Goal: Task Accomplishment & Management: Manage account settings

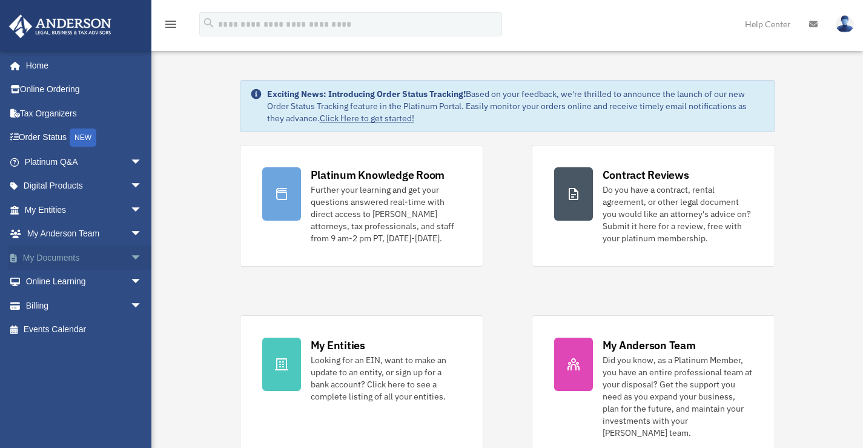
click at [48, 253] on link "My Documents arrow_drop_down" at bounding box center [84, 257] width 152 height 24
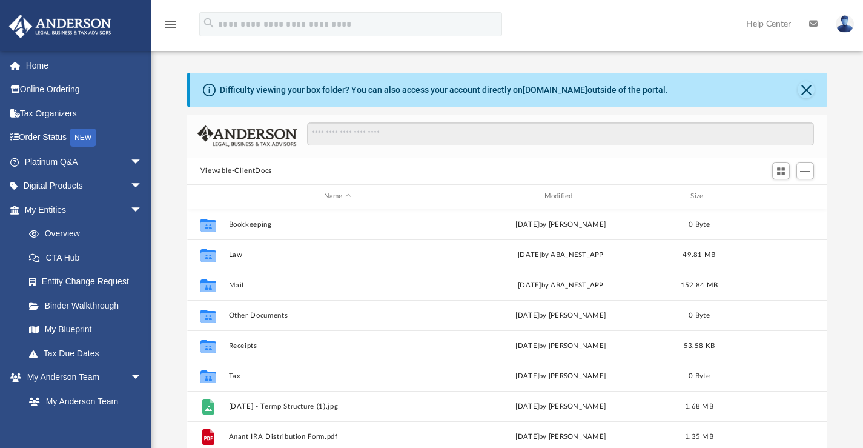
scroll to position [266, 631]
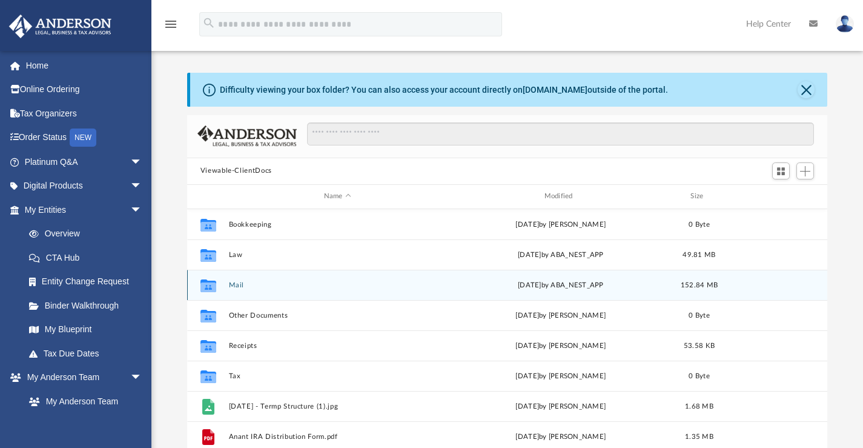
click at [232, 285] on button "Mail" at bounding box center [337, 284] width 218 height 8
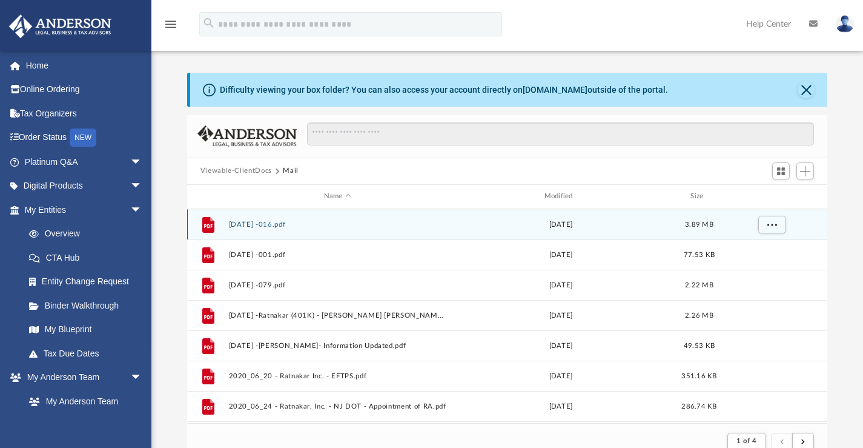
scroll to position [242, 0]
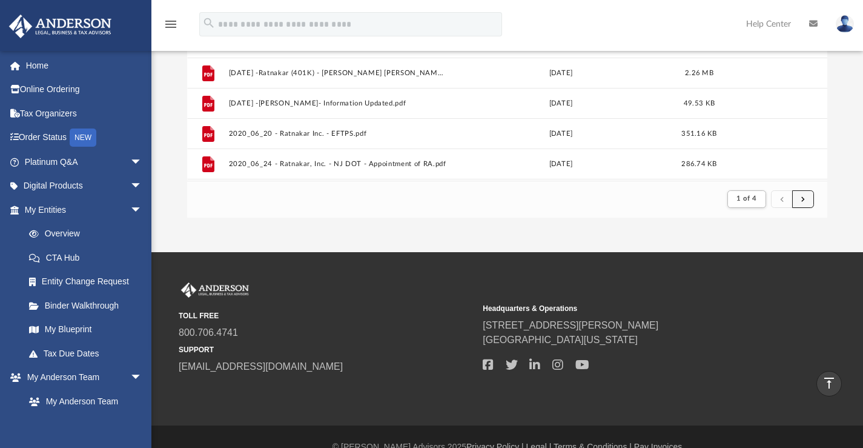
click at [799, 198] on button "submit" at bounding box center [803, 199] width 22 height 18
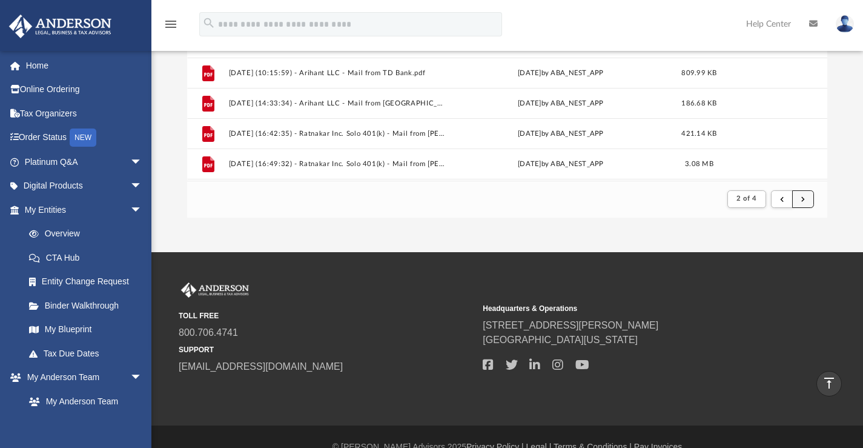
click at [799, 198] on button "submit" at bounding box center [803, 199] width 22 height 18
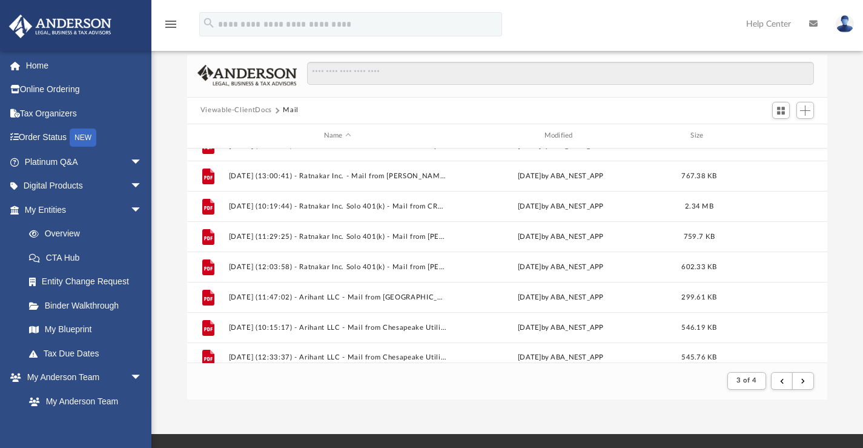
scroll to position [1300, 0]
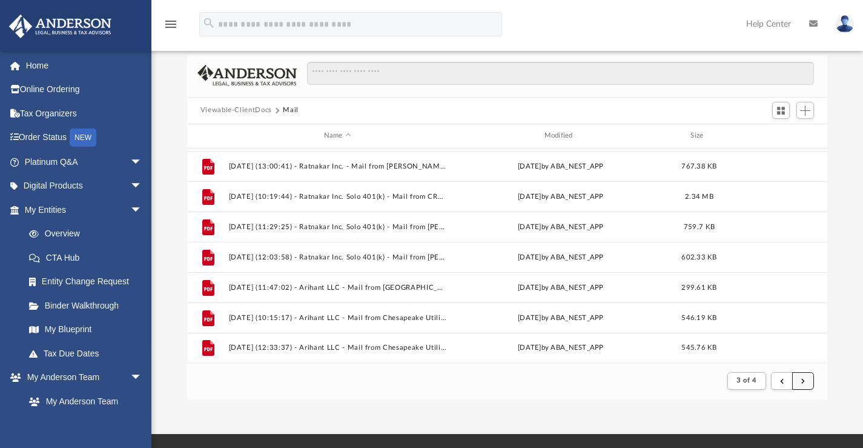
click at [796, 383] on button "submit" at bounding box center [803, 381] width 22 height 18
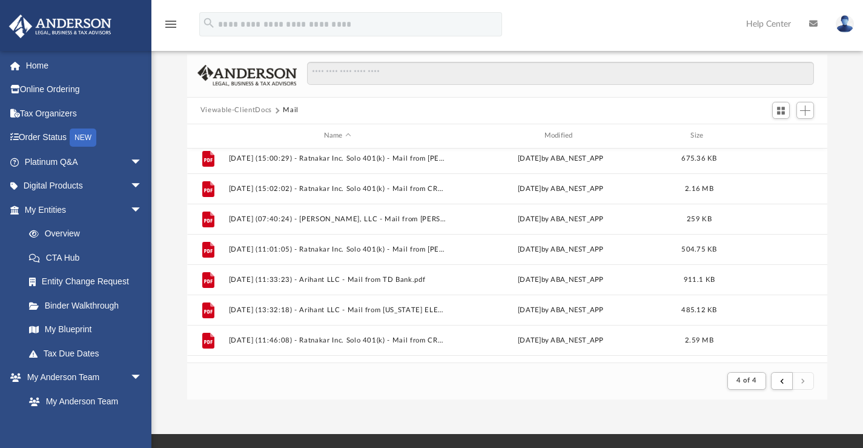
scroll to position [101, 0]
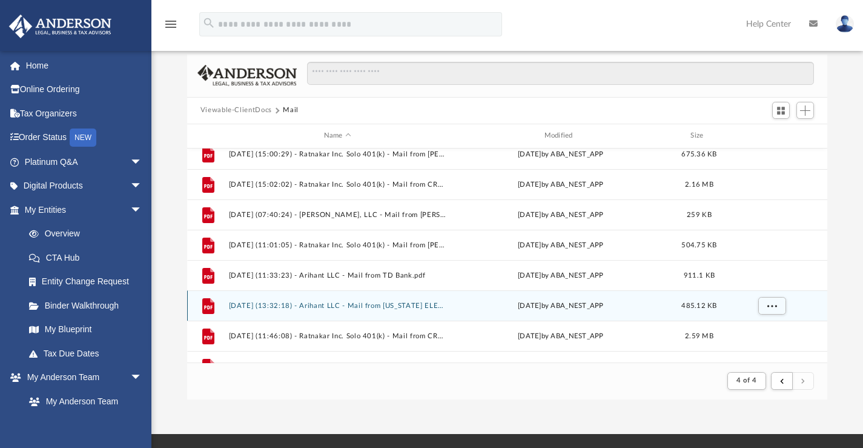
click at [362, 303] on button "2025.07.11 (13:32:18) - Arihant LLC - Mail from DELAWARE ELECTRIC CO-OP.pdf" at bounding box center [337, 305] width 218 height 8
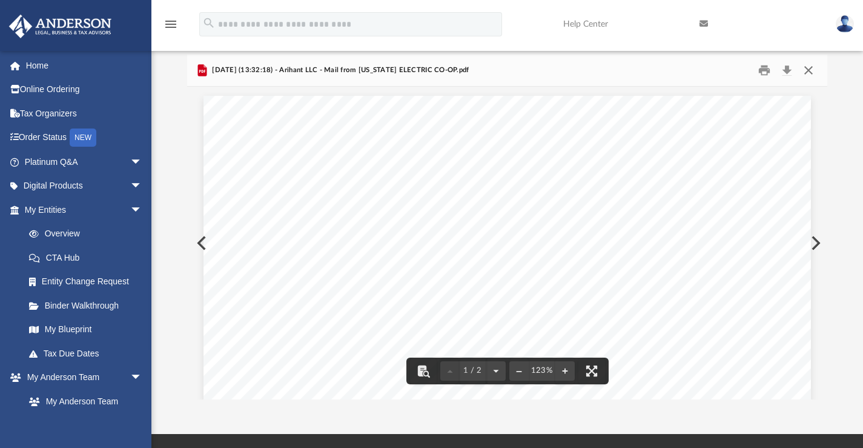
click at [808, 68] on button "Close" at bounding box center [809, 70] width 22 height 19
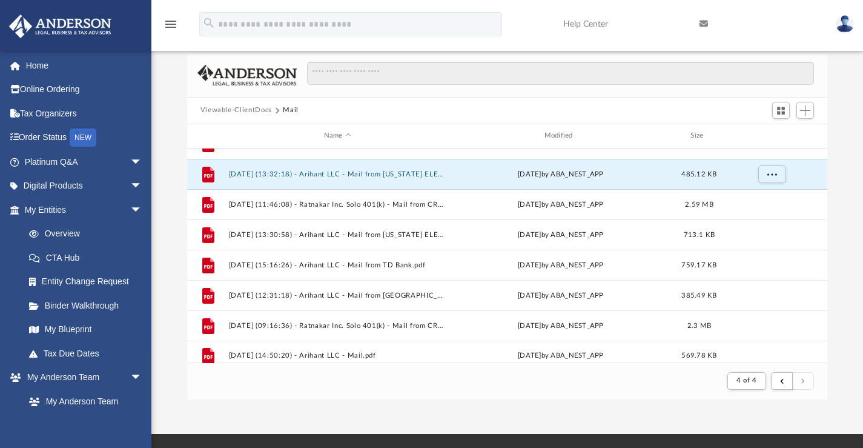
scroll to position [240, 0]
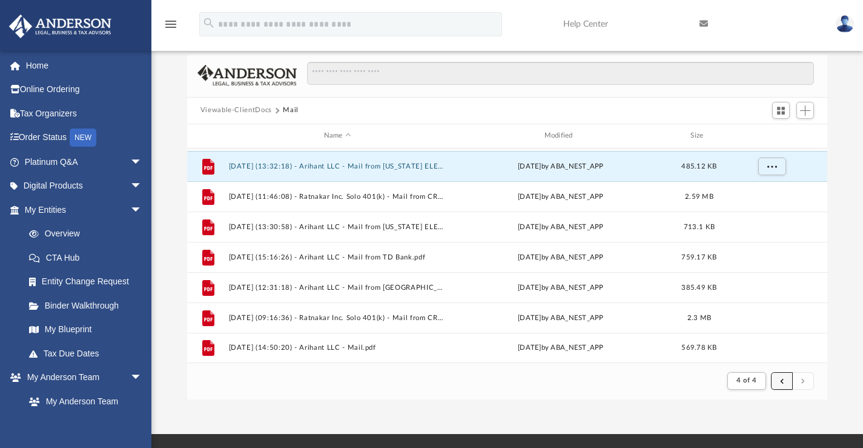
click at [784, 382] on span "submit" at bounding box center [782, 380] width 4 height 7
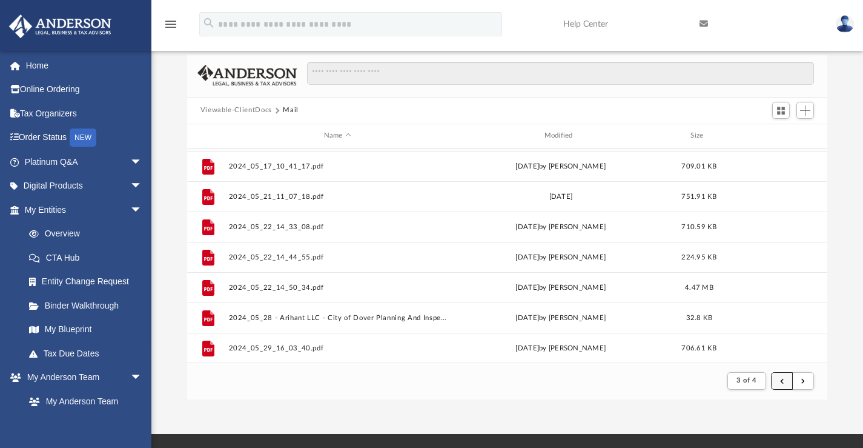
click at [788, 382] on button "submit" at bounding box center [782, 381] width 22 height 18
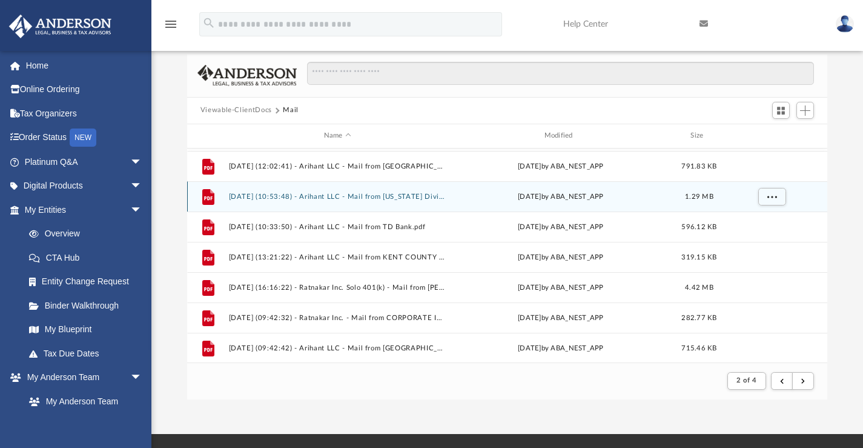
click at [409, 199] on button "2024.08.06 (10:53:48) - Arihant LLC - Mail from Delaware Division of Revenue.pdf" at bounding box center [337, 196] width 218 height 8
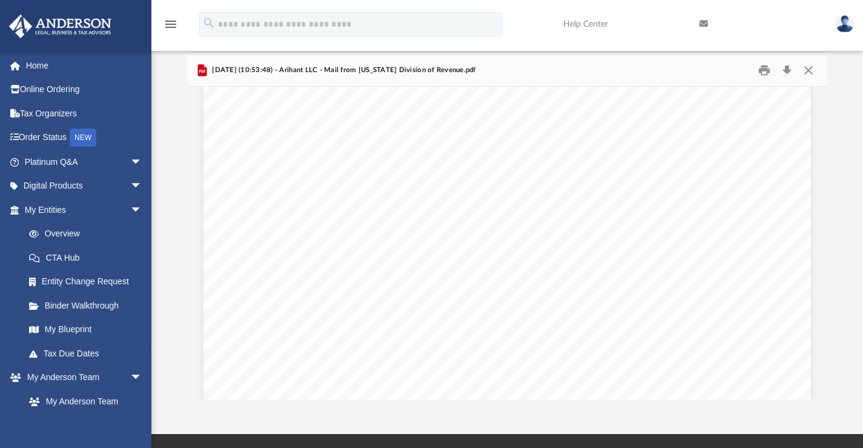
scroll to position [0, 0]
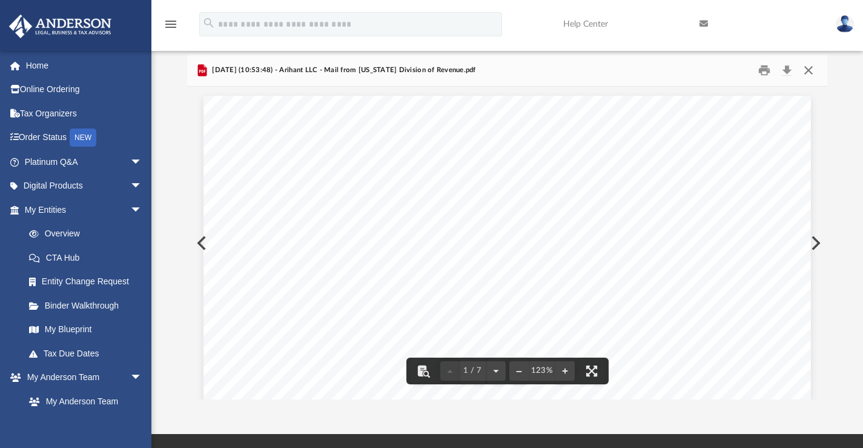
click at [810, 70] on button "Close" at bounding box center [809, 70] width 22 height 19
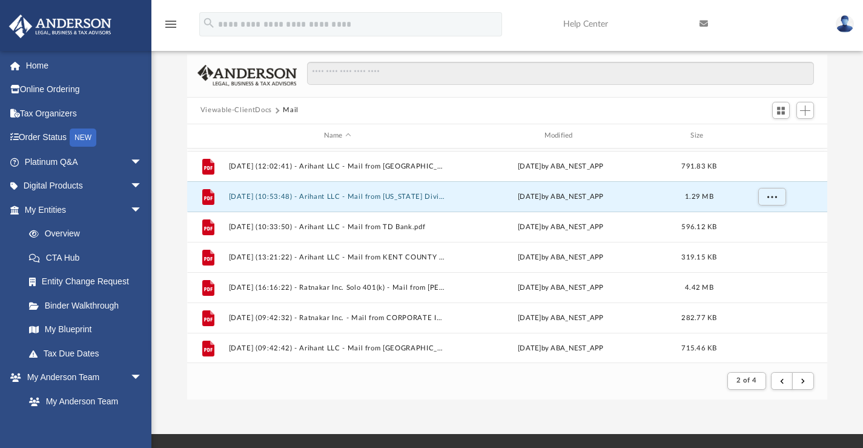
click at [839, 23] on img at bounding box center [845, 24] width 18 height 18
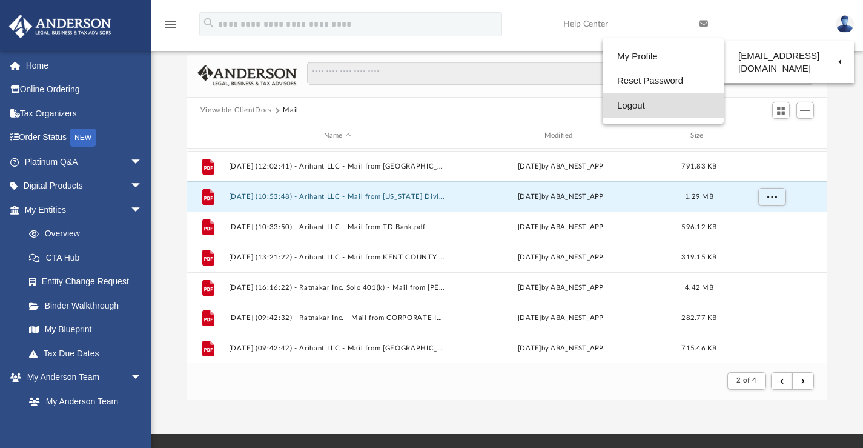
click at [631, 108] on link "Logout" at bounding box center [663, 105] width 121 height 25
